Goal: Transaction & Acquisition: Download file/media

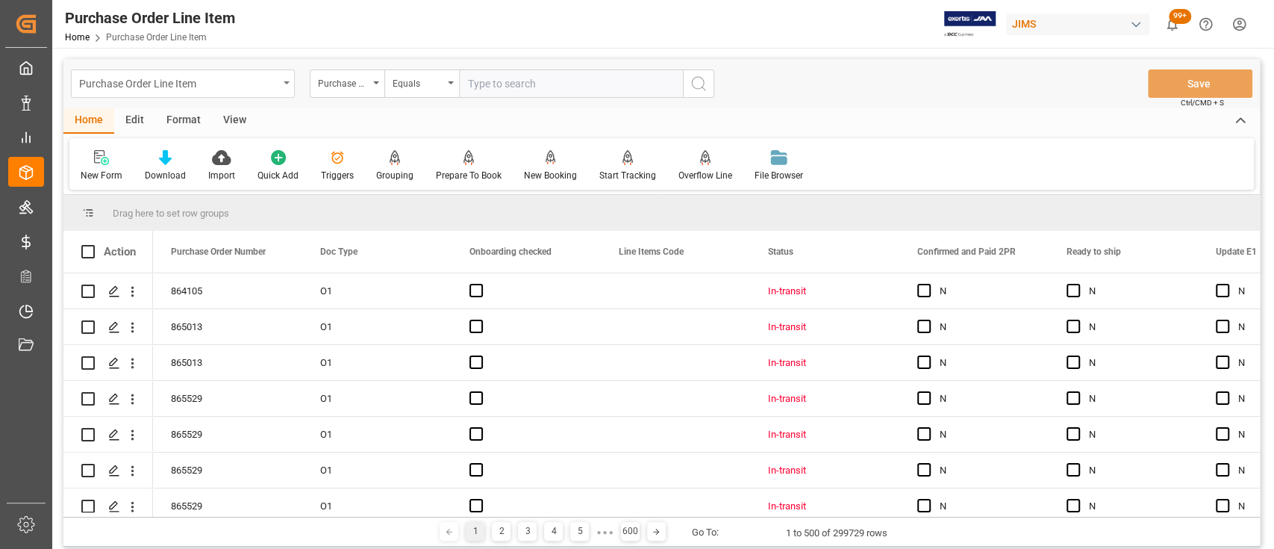
click at [290, 84] on div "Purchase Order Line Item" at bounding box center [183, 83] width 224 height 28
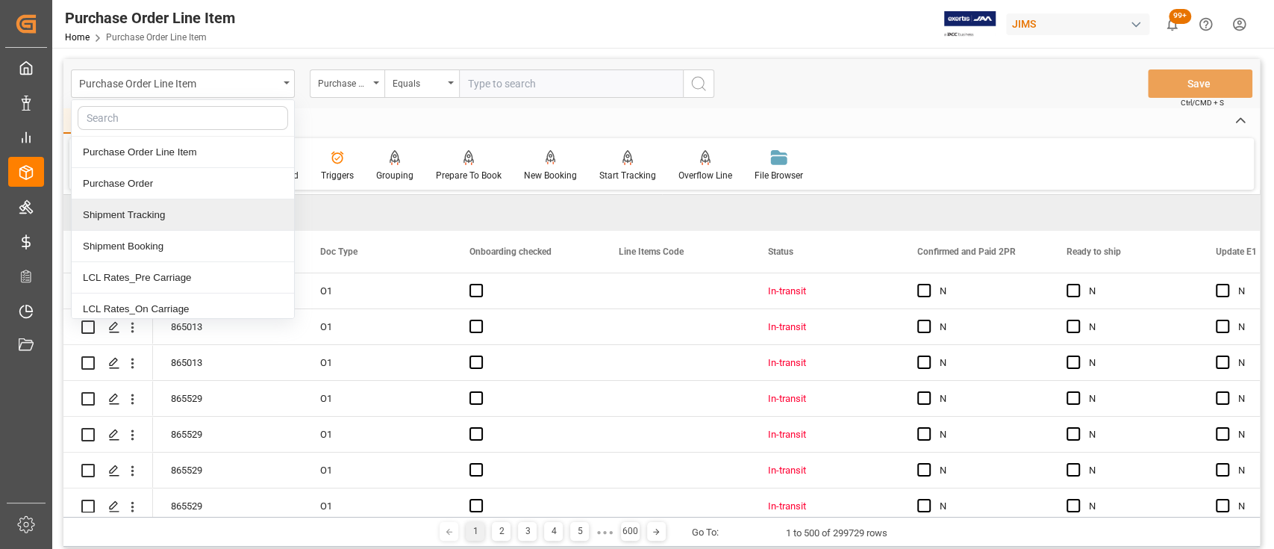
click at [155, 212] on div "Shipment Tracking" at bounding box center [183, 214] width 222 height 31
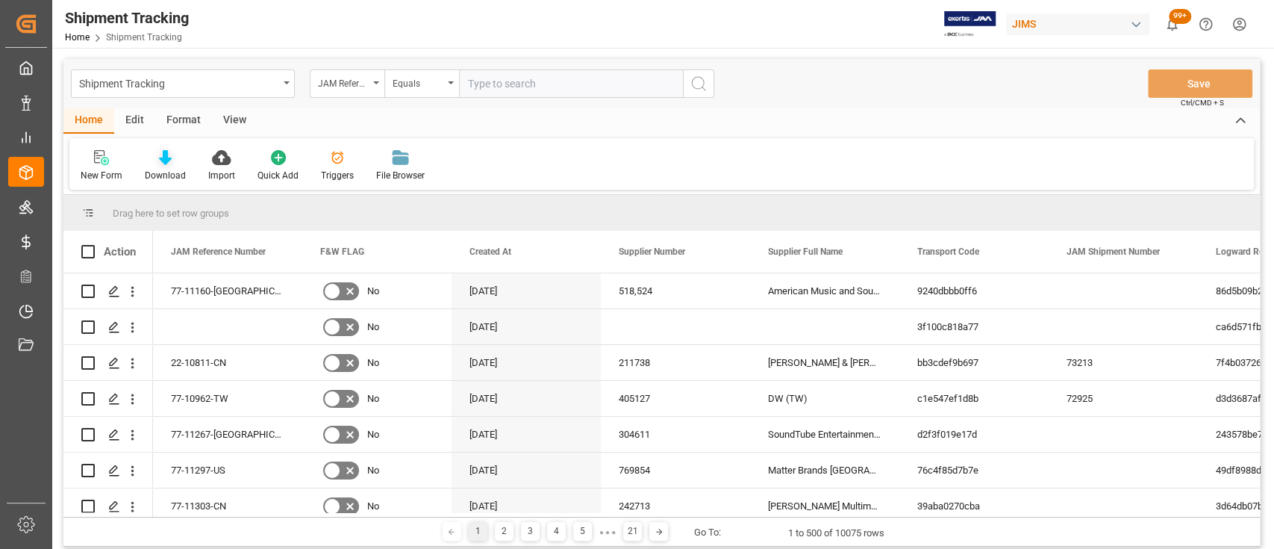
click at [166, 155] on icon at bounding box center [165, 157] width 13 height 15
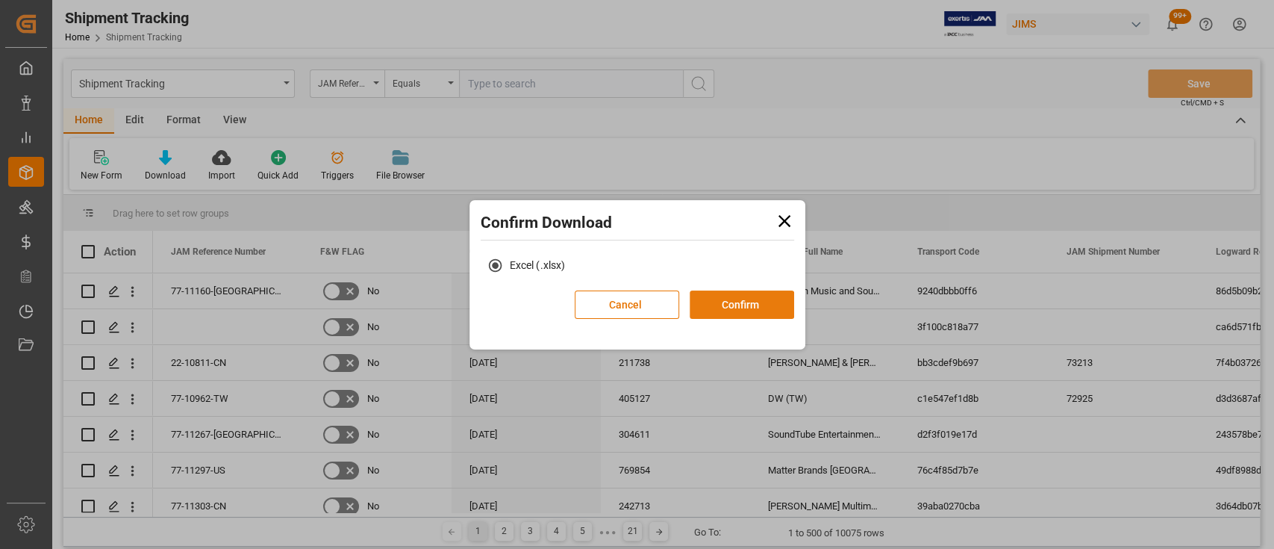
click at [759, 306] on button "Confirm" at bounding box center [742, 304] width 104 height 28
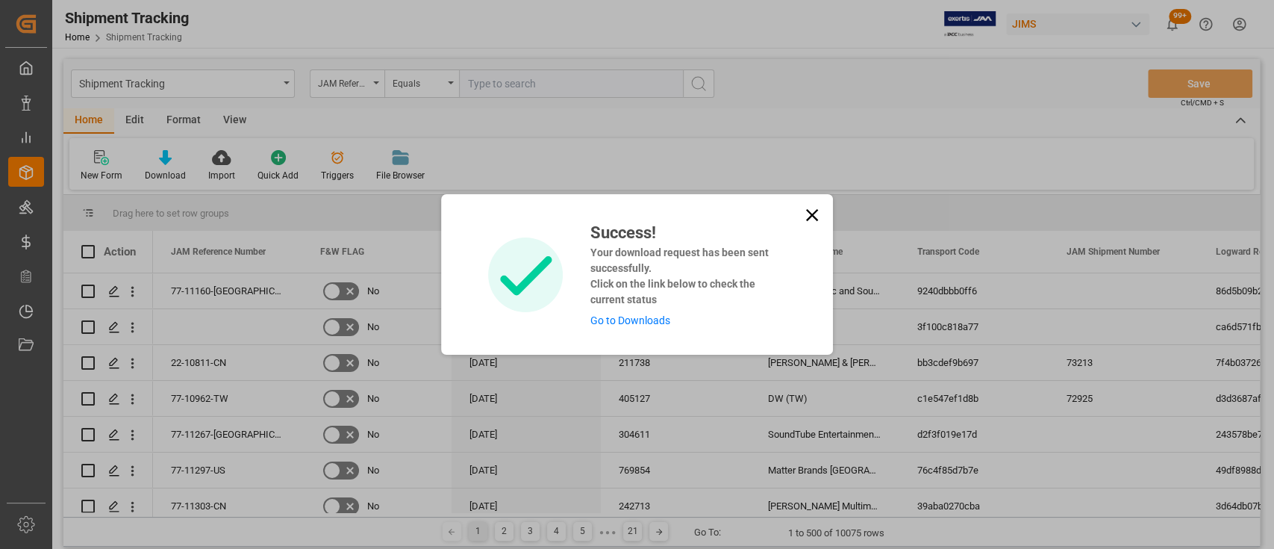
click at [620, 319] on link "Go to Downloads" at bounding box center [630, 320] width 80 height 12
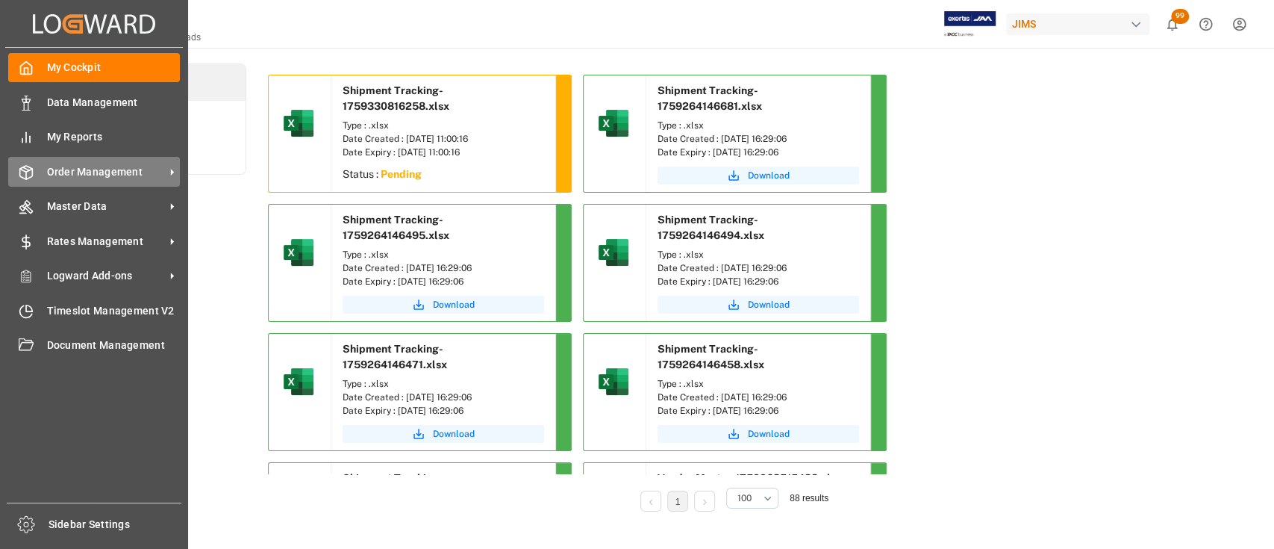
click at [69, 174] on span "Order Management" at bounding box center [106, 172] width 118 height 16
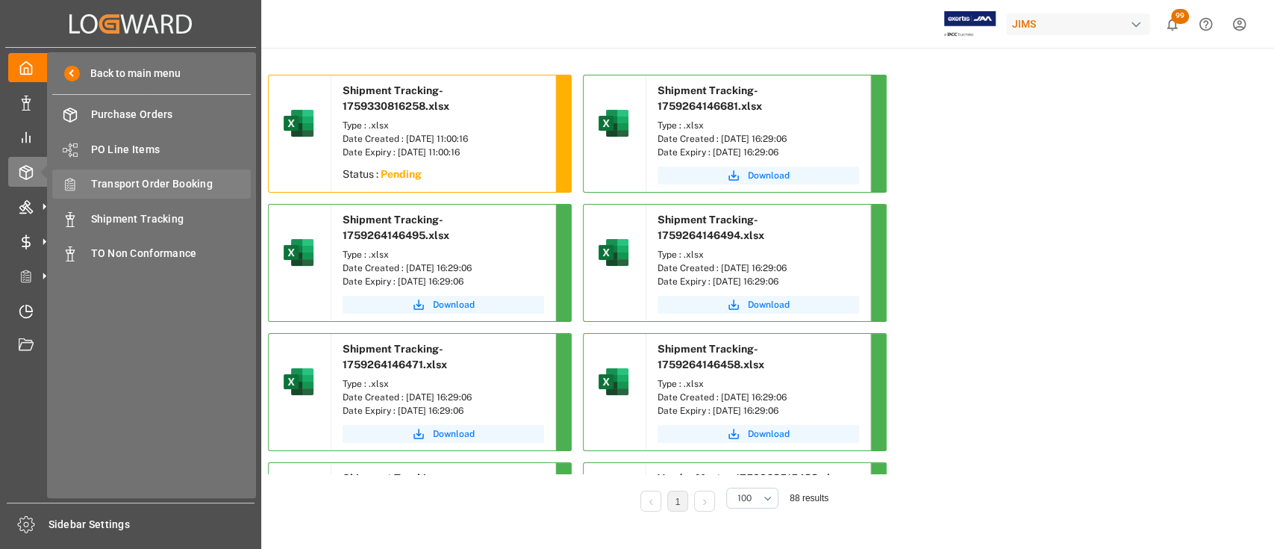
click at [160, 187] on span "Transport Order Booking" at bounding box center [171, 184] width 160 height 16
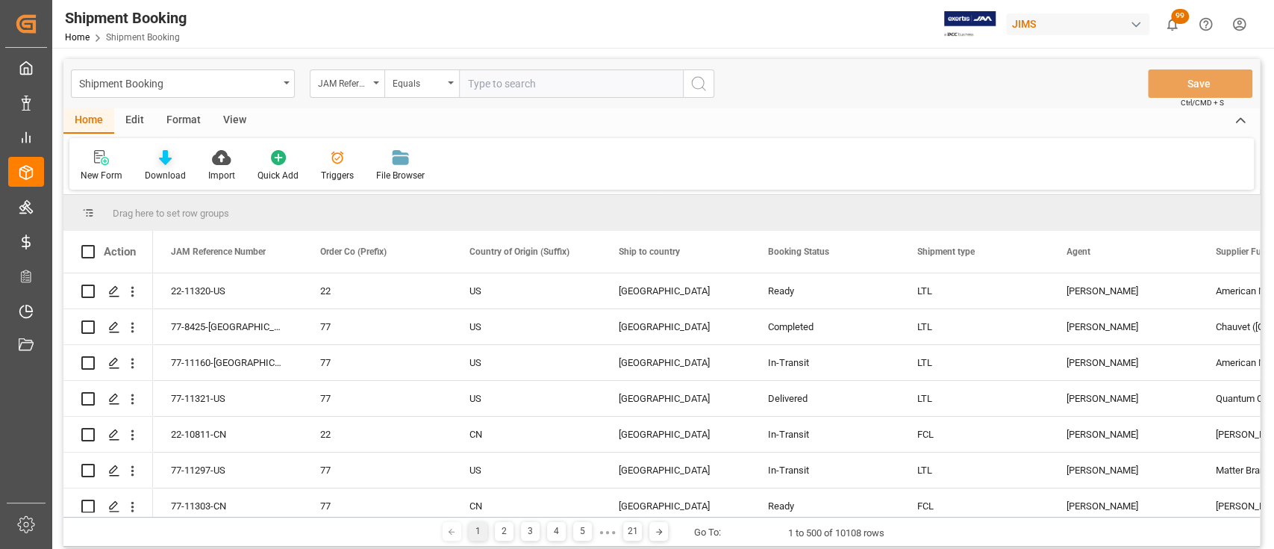
click at [165, 156] on icon at bounding box center [165, 157] width 13 height 15
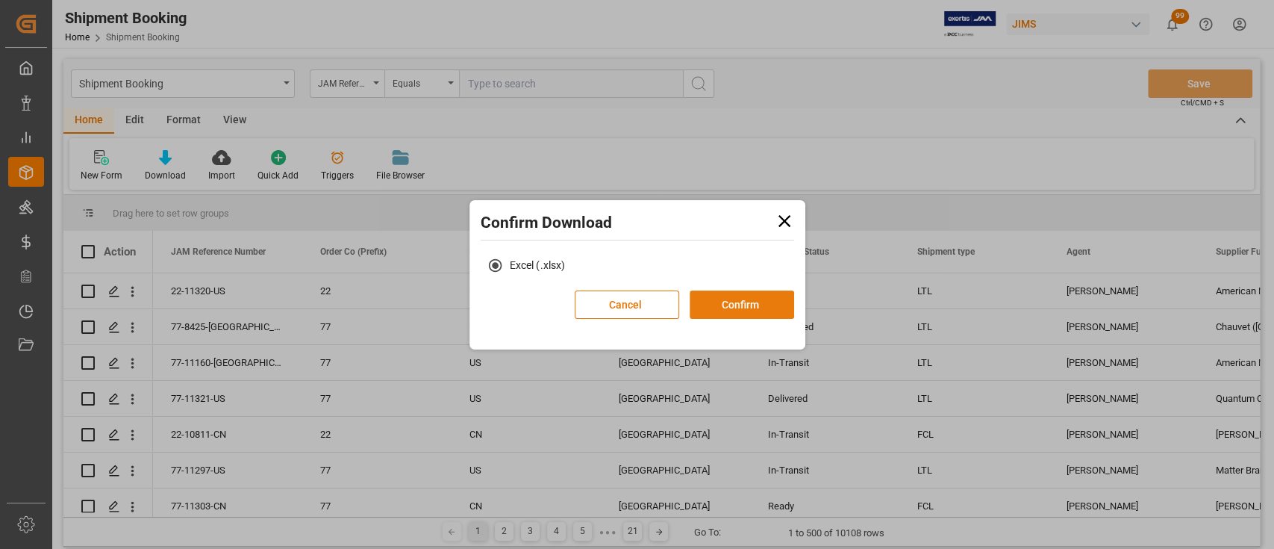
click at [774, 308] on button "Confirm" at bounding box center [742, 304] width 104 height 28
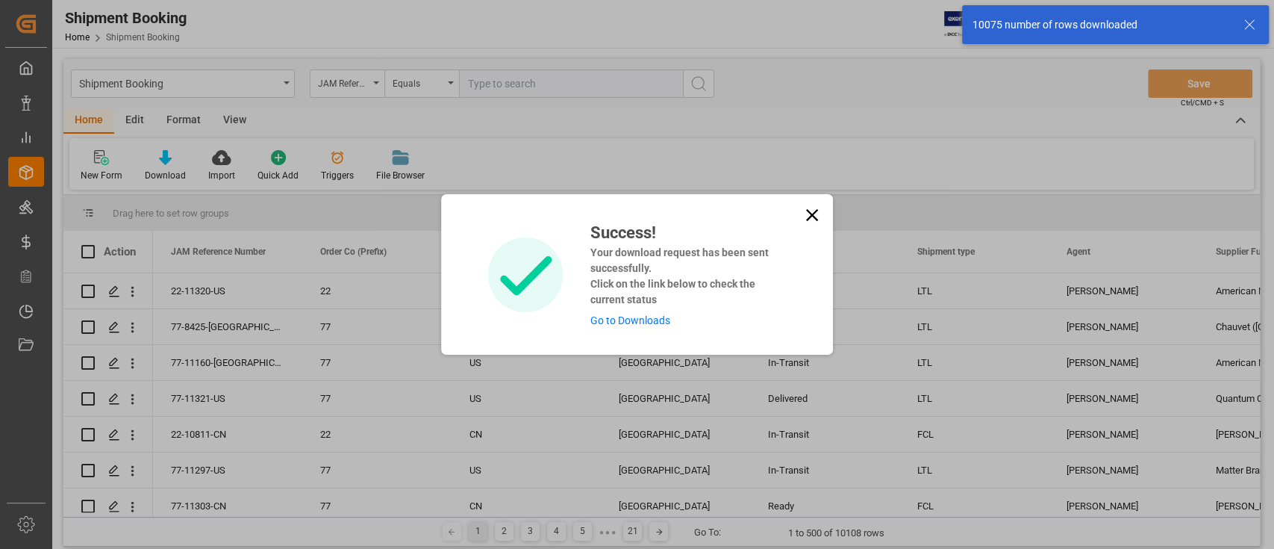
click at [634, 324] on link "Go to Downloads" at bounding box center [630, 320] width 80 height 12
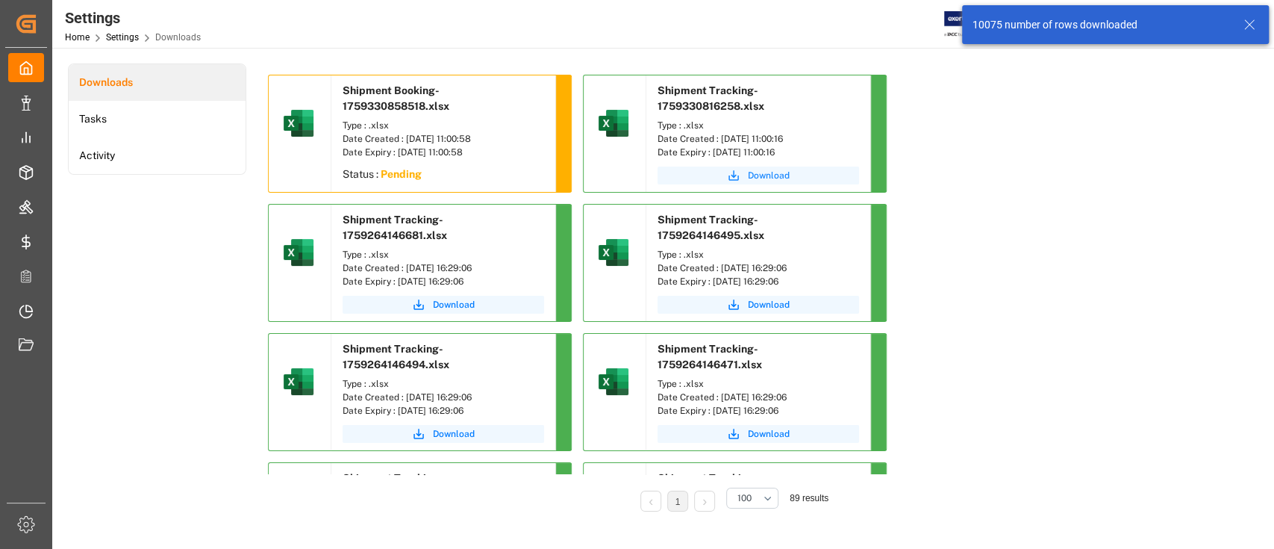
click at [761, 167] on button "Download" at bounding box center [759, 175] width 202 height 18
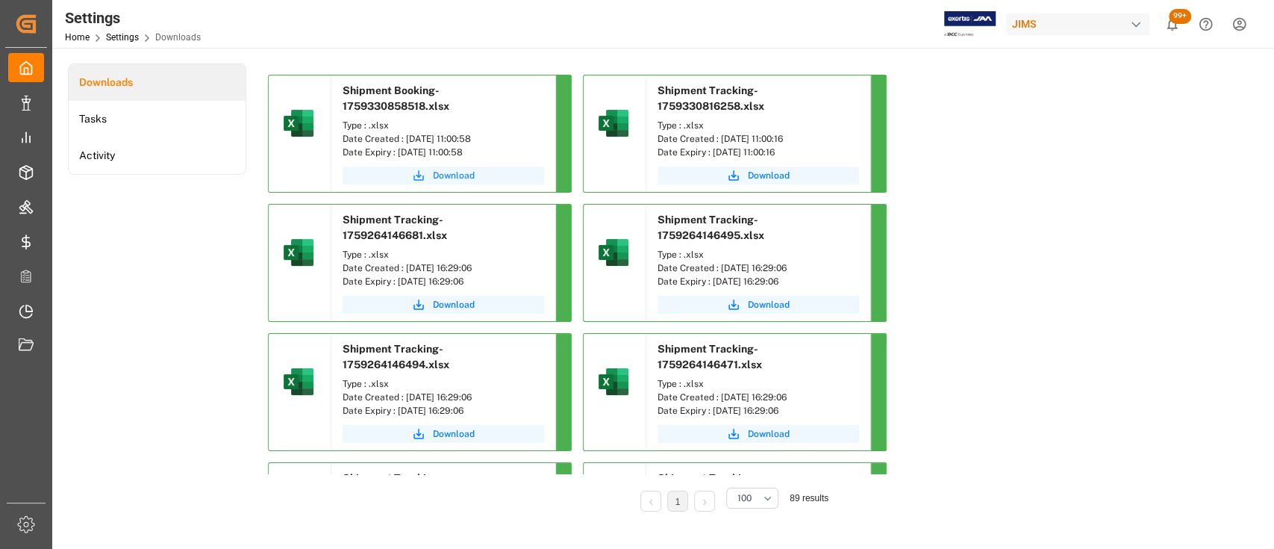
click at [444, 172] on span "Download" at bounding box center [454, 175] width 42 height 13
drag, startPoint x: 1090, startPoint y: 254, endPoint x: 1049, endPoint y: 224, distance: 50.2
